Goal: Find specific page/section: Find specific page/section

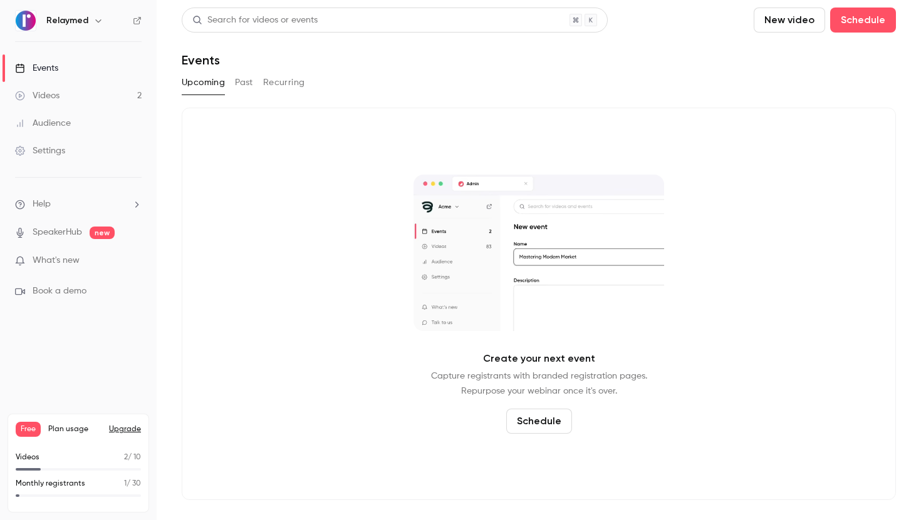
click at [110, 135] on link "Audience" at bounding box center [78, 124] width 157 height 28
